Goal: Entertainment & Leisure: Consume media (video, audio)

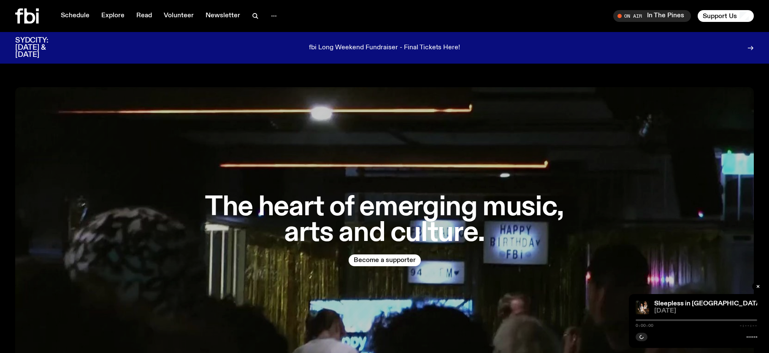
click at [35, 15] on icon at bounding box center [27, 15] width 24 height 15
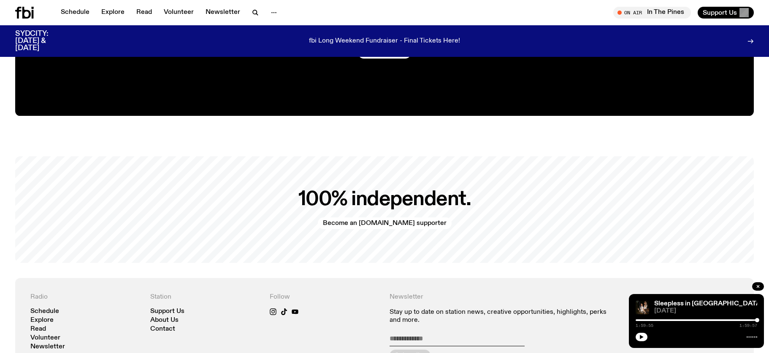
scroll to position [2042, 0]
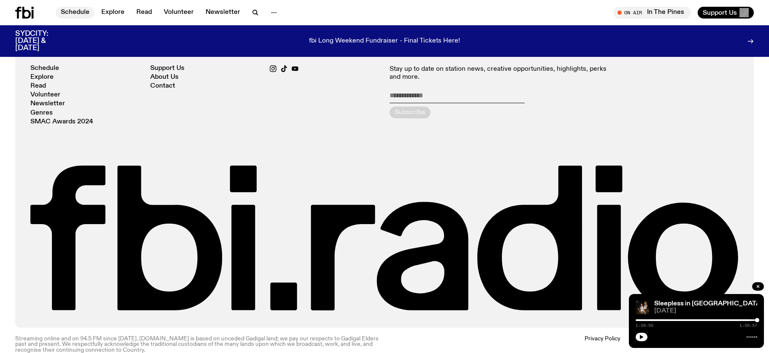
click at [84, 15] on link "Schedule" at bounding box center [75, 13] width 39 height 12
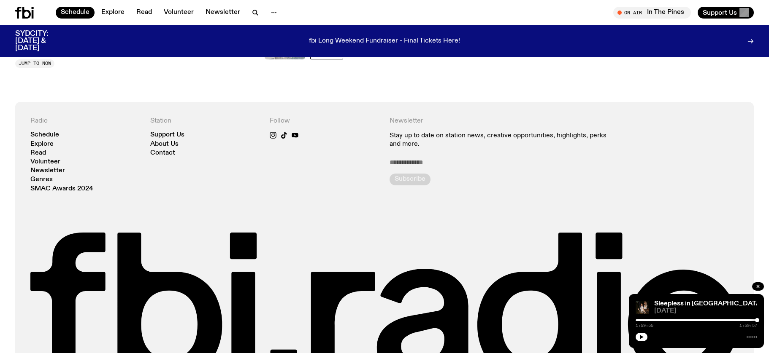
scroll to position [374, 0]
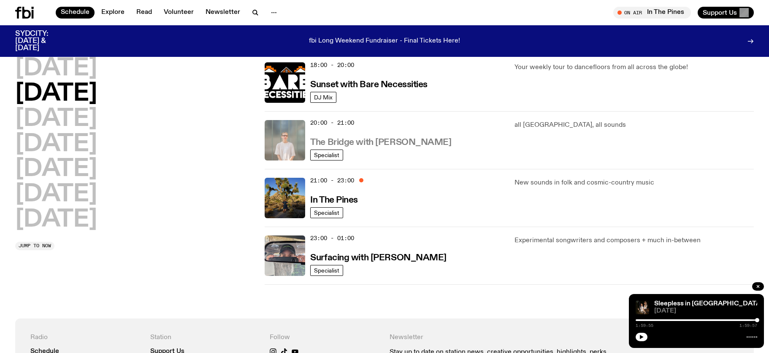
click at [363, 143] on h3 "The Bridge with [PERSON_NAME]" at bounding box center [380, 142] width 141 height 9
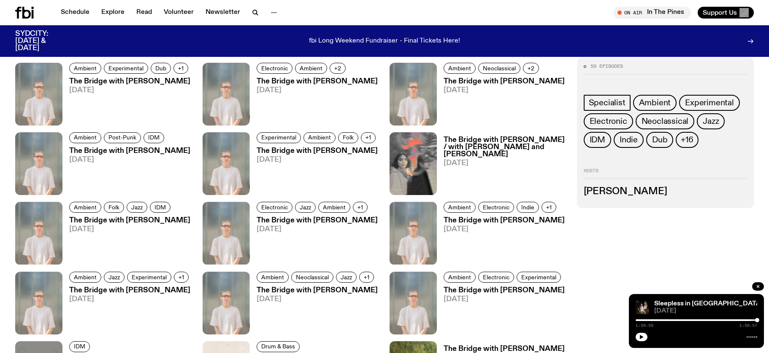
scroll to position [471, 0]
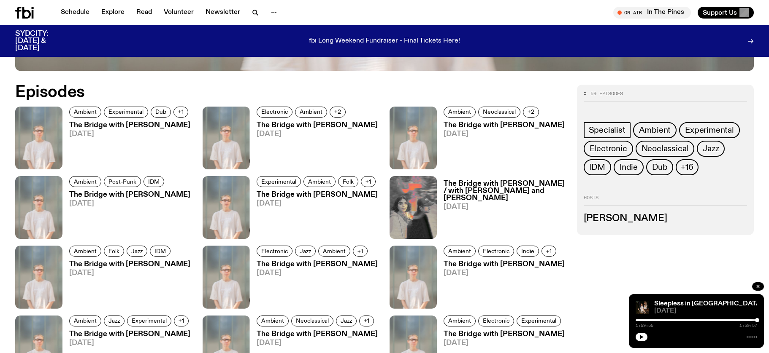
click at [113, 125] on h3 "The Bridge with [PERSON_NAME]" at bounding box center [129, 125] width 121 height 7
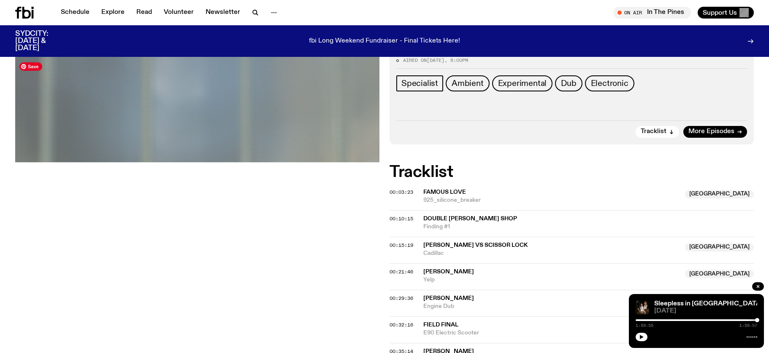
scroll to position [109, 0]
